Goal: Check status

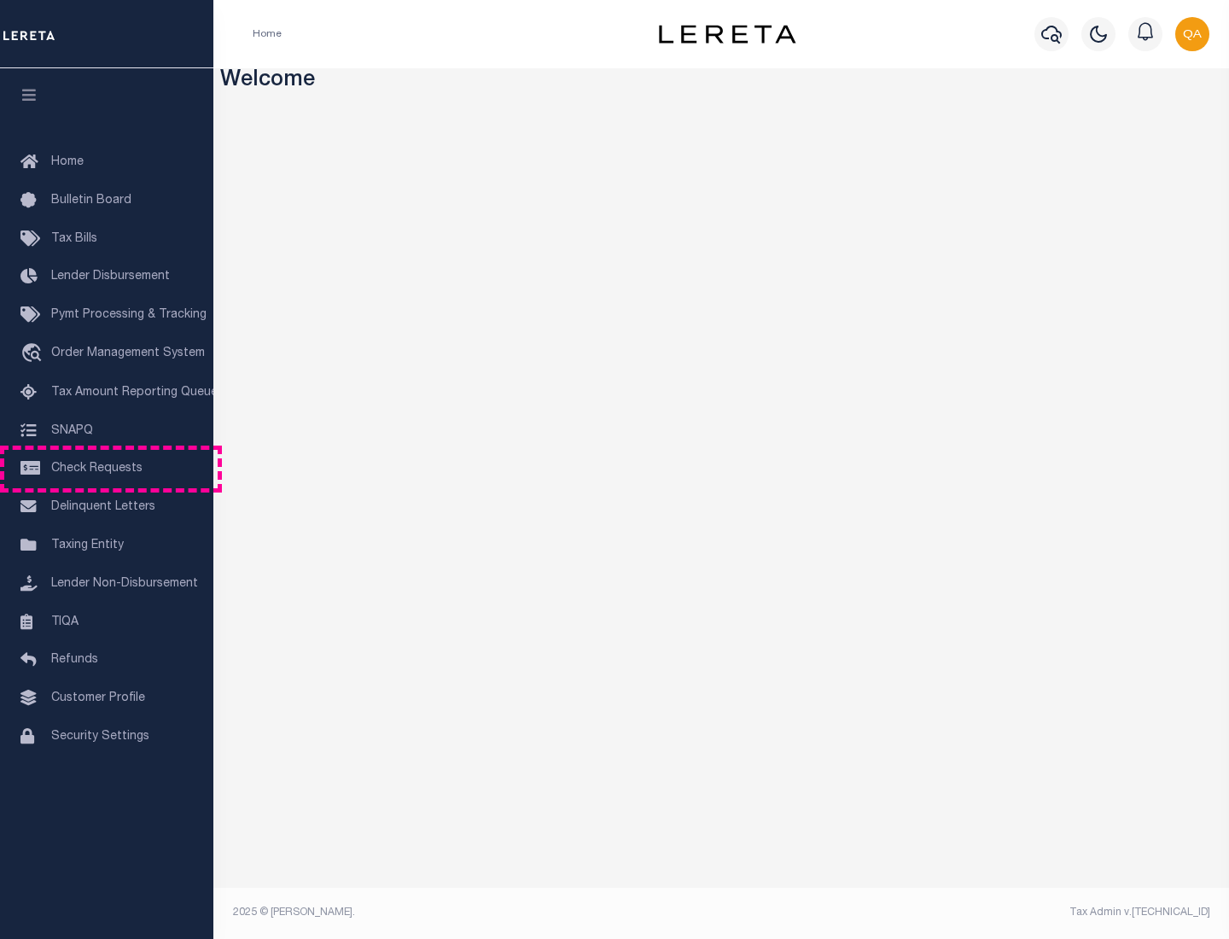
click at [107, 469] on span "Check Requests" at bounding box center [96, 469] width 91 height 12
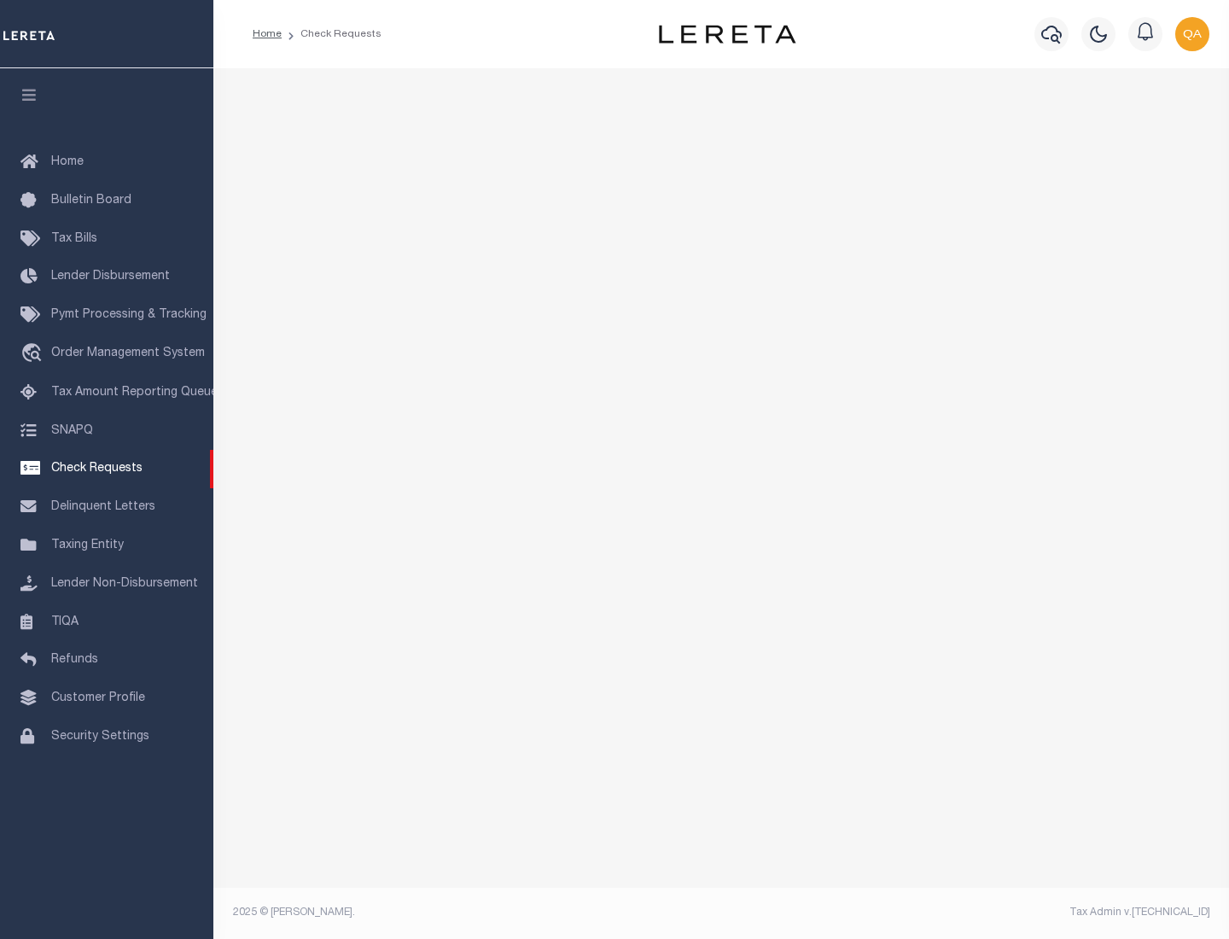
select select "50"
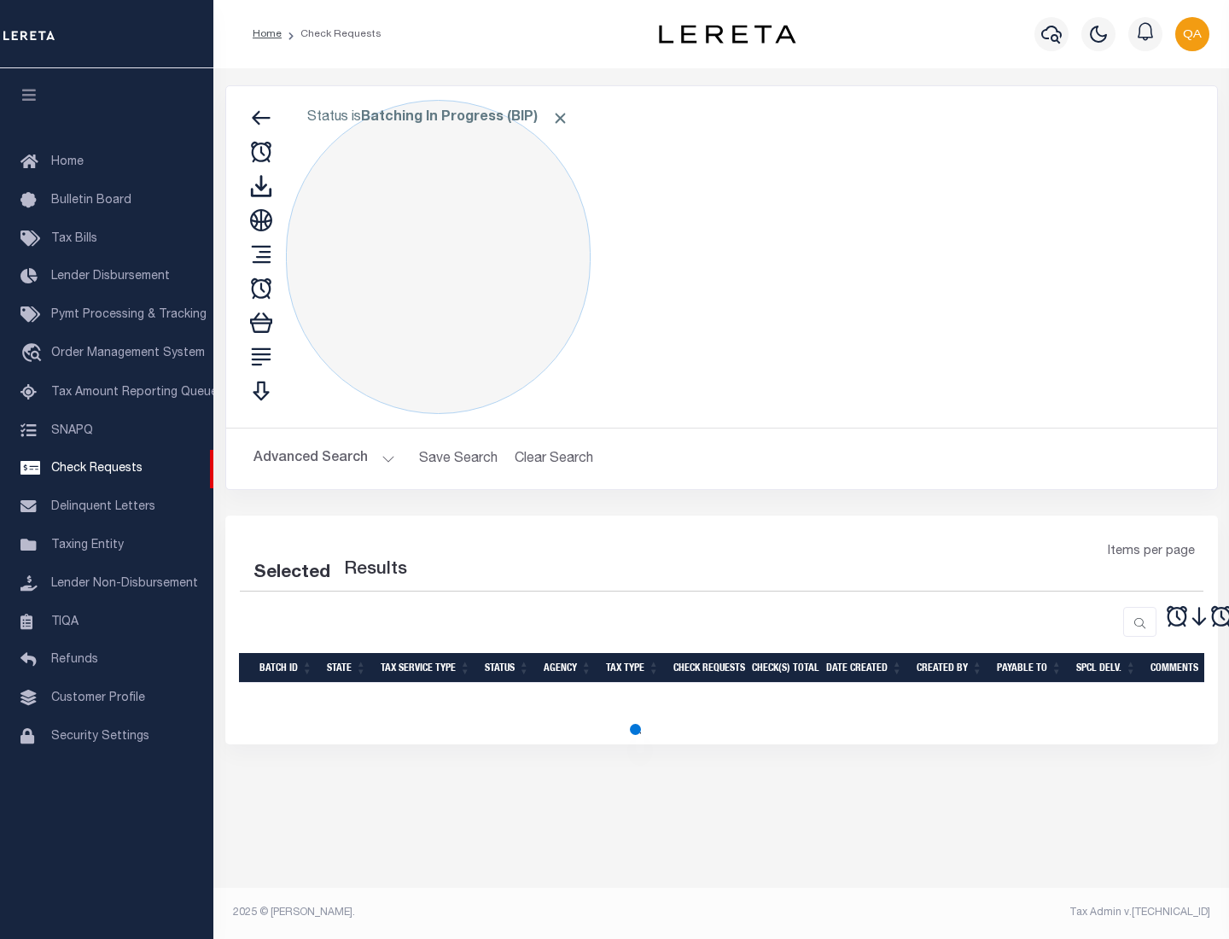
select select "50"
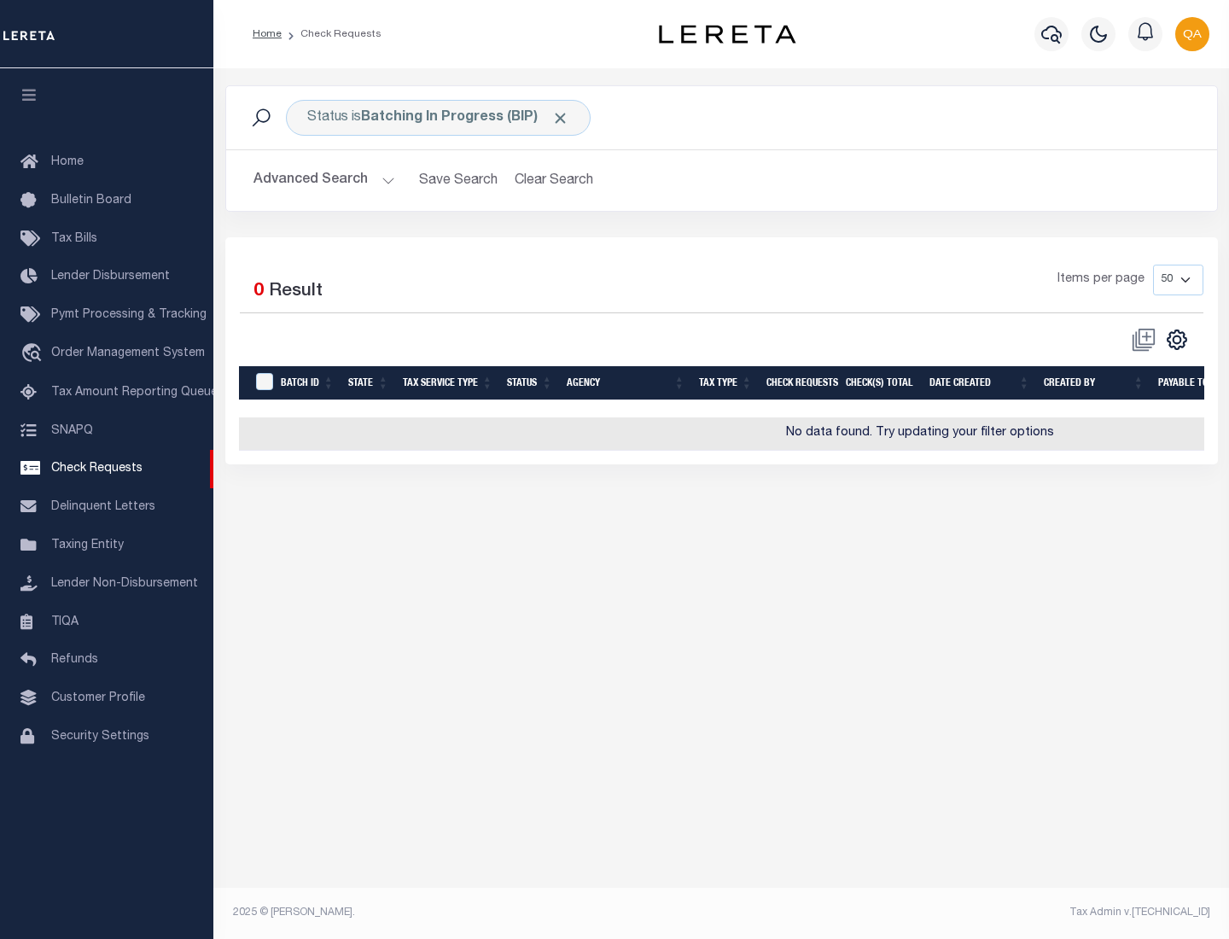
click at [561, 118] on span "Click to Remove" at bounding box center [561, 118] width 18 height 18
